Goal: Information Seeking & Learning: Learn about a topic

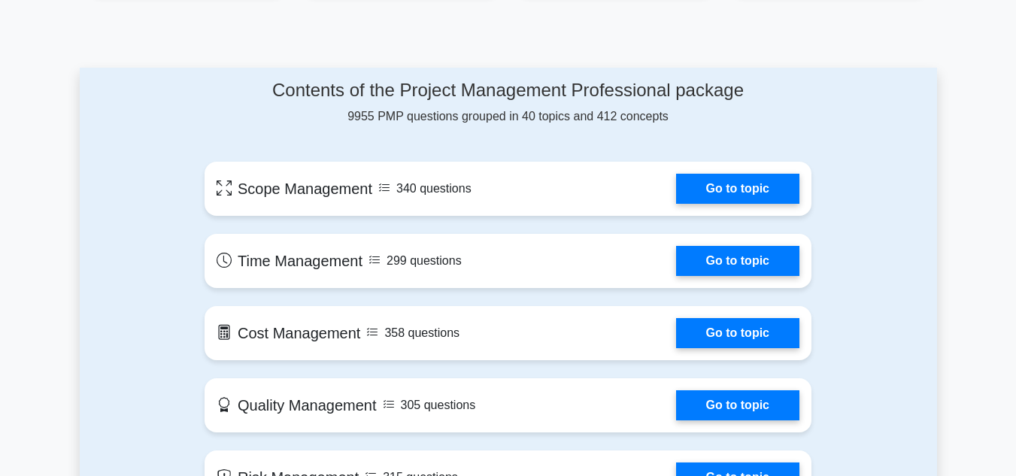
scroll to position [978, 0]
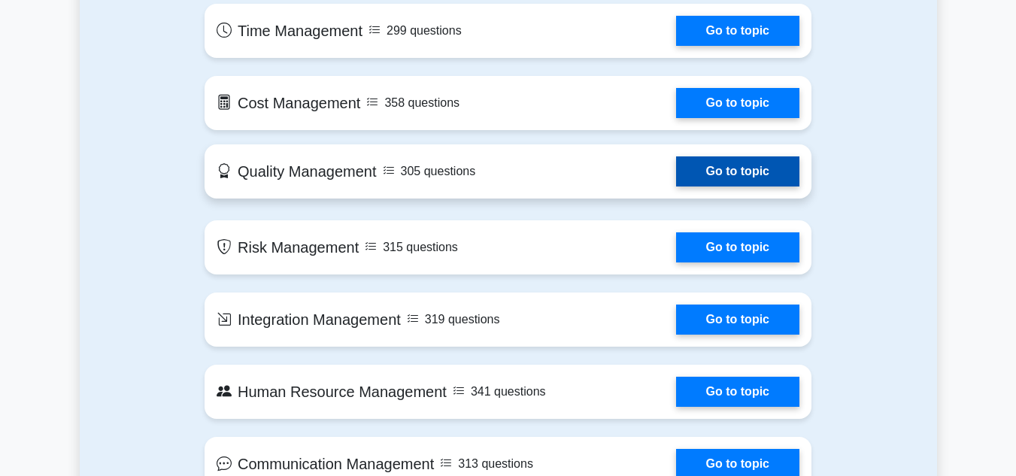
click at [676, 182] on link "Go to topic" at bounding box center [737, 171] width 123 height 30
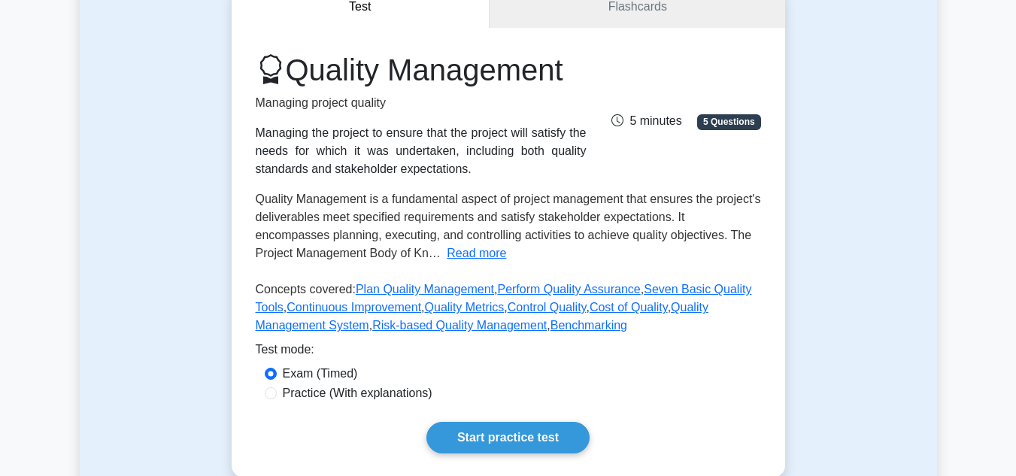
scroll to position [301, 0]
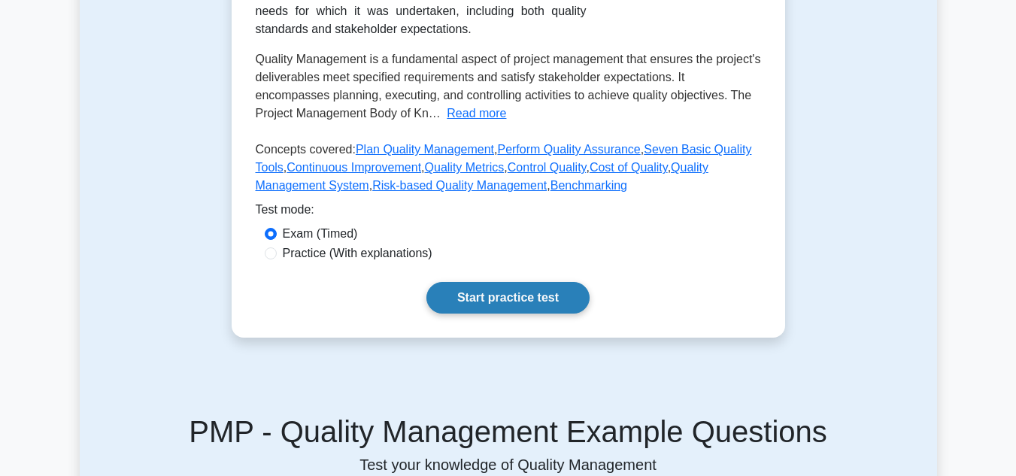
click at [524, 297] on link "Start practice test" at bounding box center [508, 298] width 163 height 32
